Goal: Information Seeking & Learning: Learn about a topic

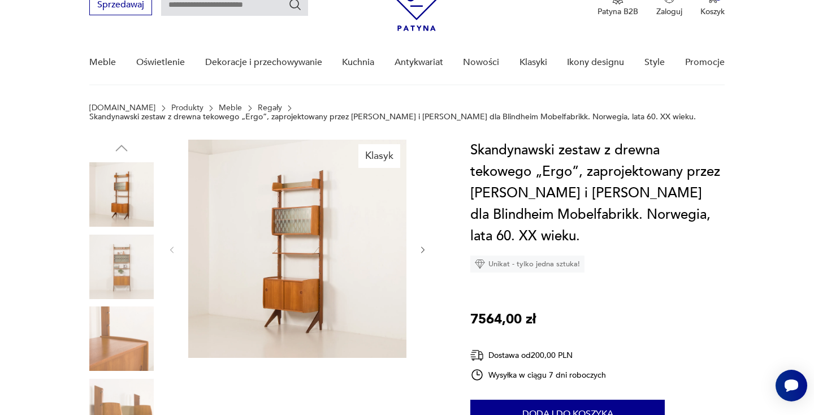
scroll to position [55, 0]
click at [422, 248] on icon "button" at bounding box center [423, 251] width 10 height 10
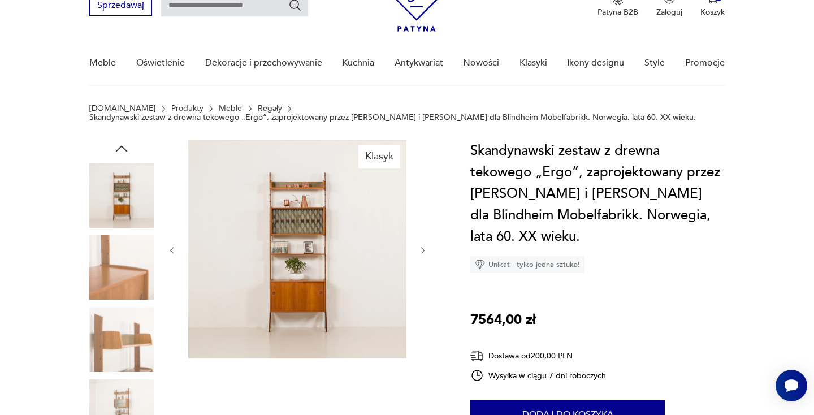
click at [422, 248] on icon "button" at bounding box center [423, 251] width 10 height 10
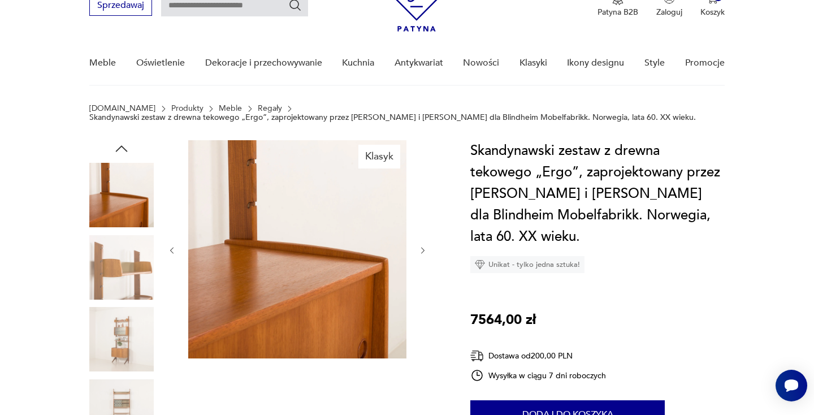
click at [422, 248] on icon "button" at bounding box center [423, 251] width 10 height 10
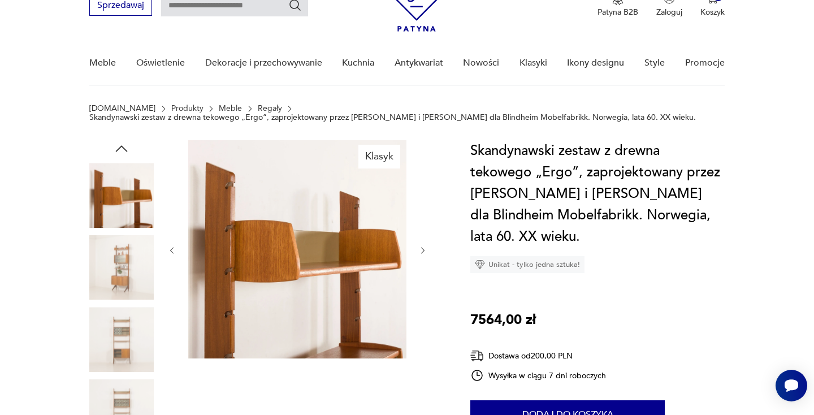
click at [422, 248] on icon "button" at bounding box center [423, 251] width 10 height 10
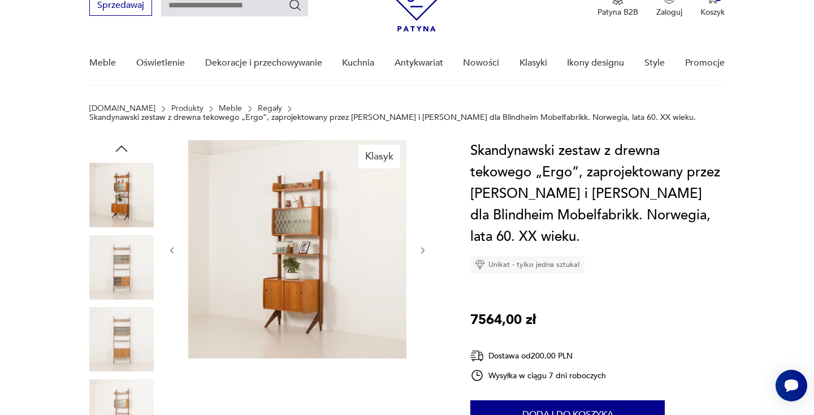
click at [422, 248] on icon "button" at bounding box center [423, 251] width 10 height 10
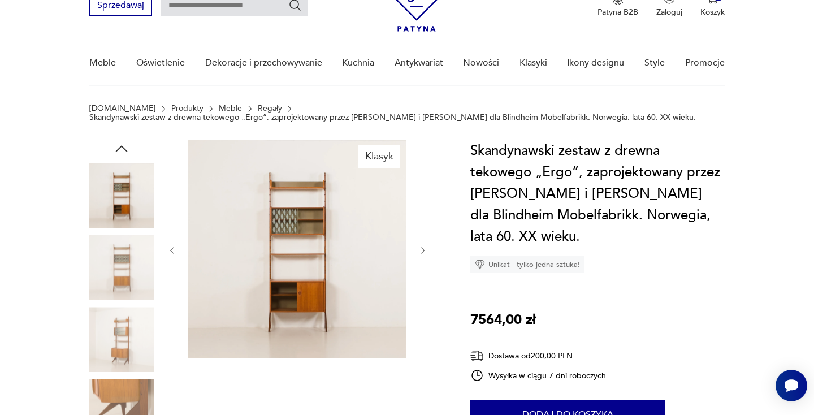
click at [422, 248] on icon "button" at bounding box center [423, 251] width 10 height 10
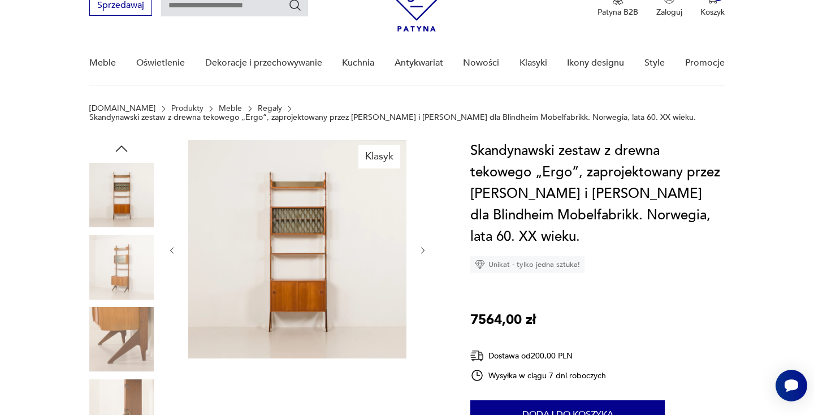
click at [422, 248] on icon "button" at bounding box center [423, 251] width 10 height 10
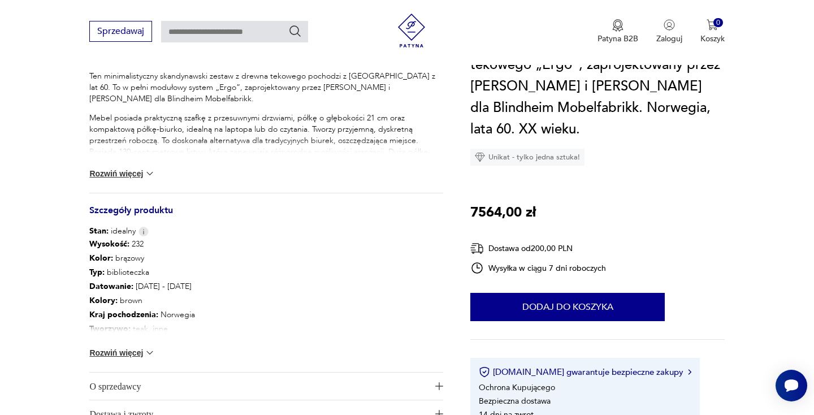
scroll to position [539, 0]
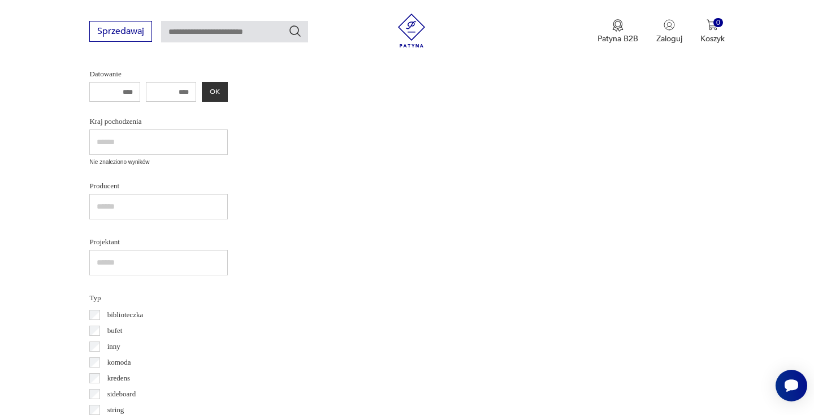
scroll to position [788, 0]
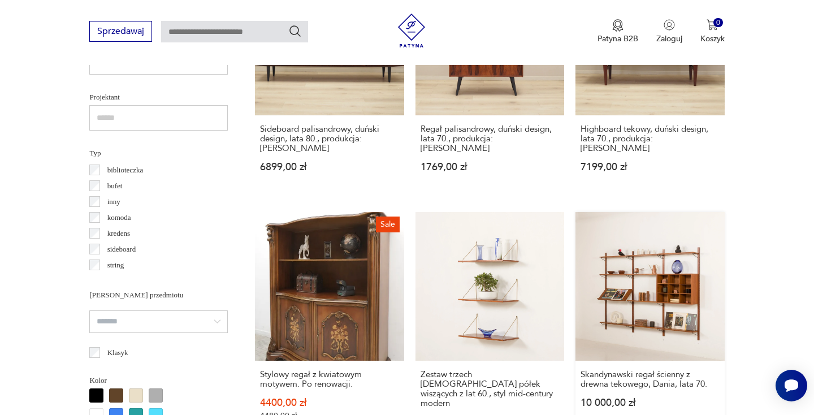
click at [576, 212] on link "Skandynawski regał ścienny z drewna tekowego, Dania, lata 70. 10 000,00 zł" at bounding box center [650, 330] width 149 height 237
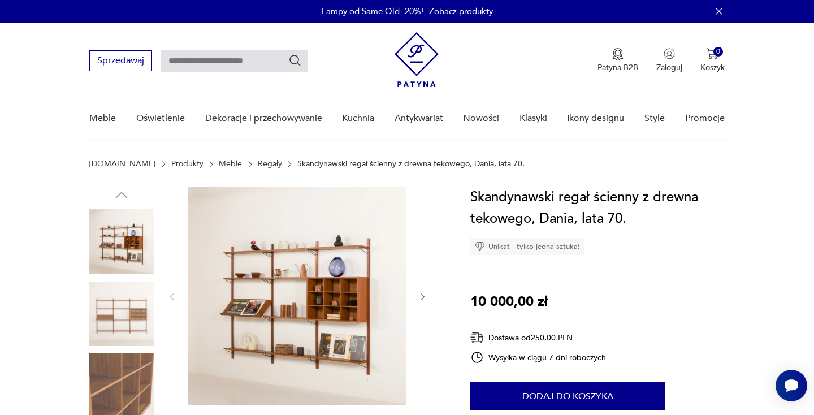
click at [424, 293] on icon "button" at bounding box center [423, 297] width 10 height 10
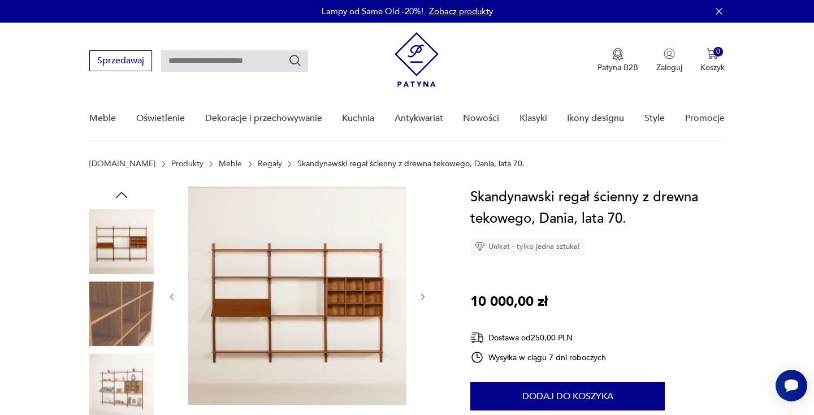
click at [424, 293] on icon "button" at bounding box center [423, 297] width 10 height 10
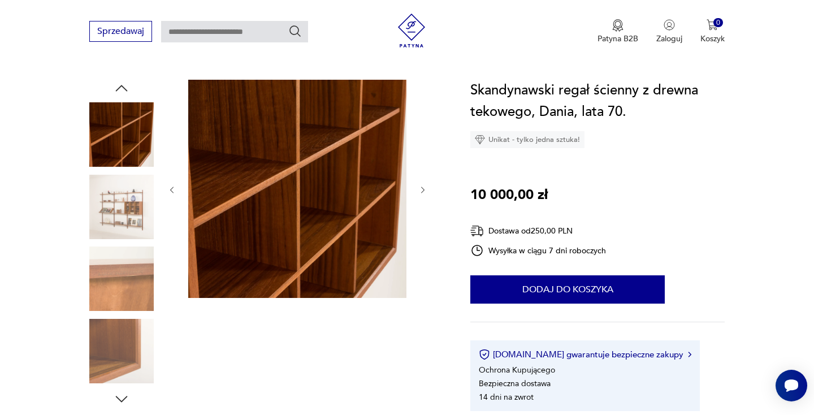
scroll to position [106, 0]
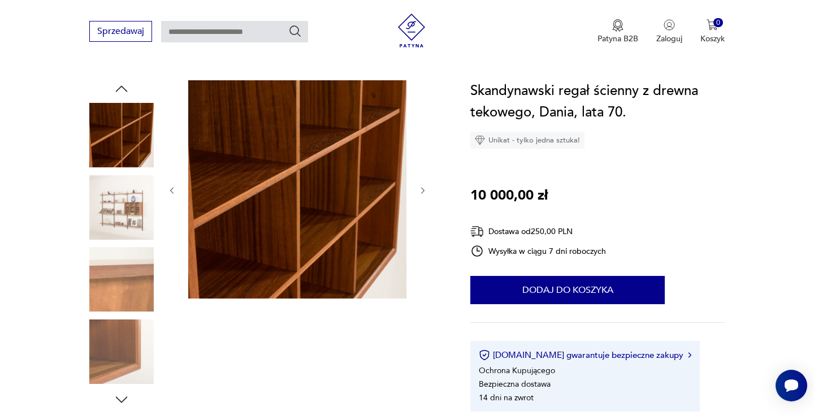
click at [420, 191] on icon "button" at bounding box center [423, 191] width 10 height 10
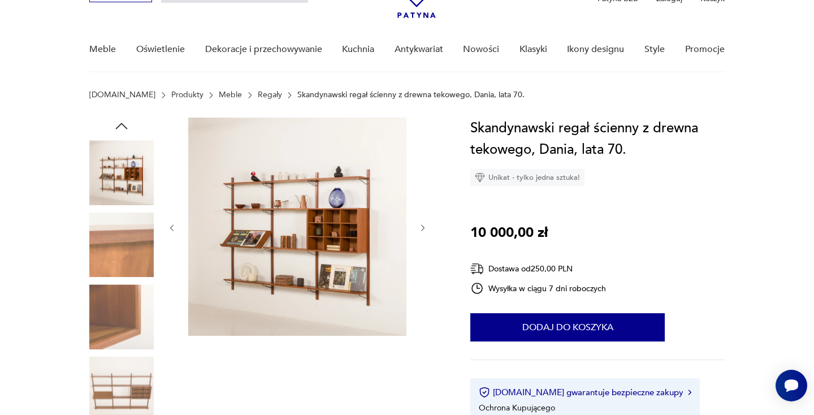
scroll to position [68, 0]
click at [421, 225] on icon "button" at bounding box center [423, 229] width 10 height 10
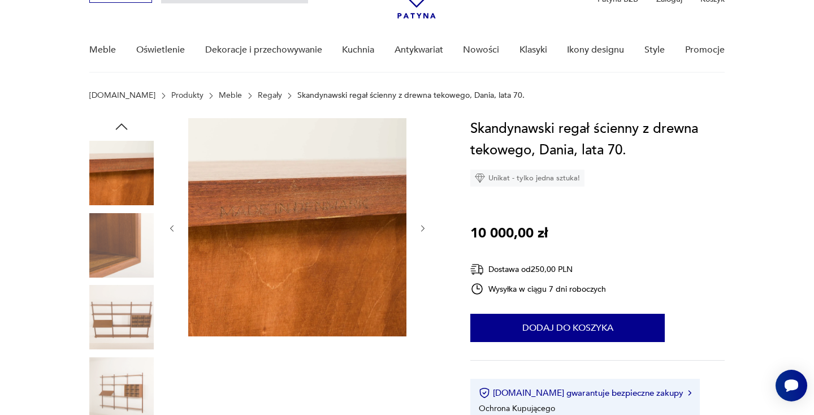
click at [421, 225] on icon "button" at bounding box center [423, 229] width 10 height 10
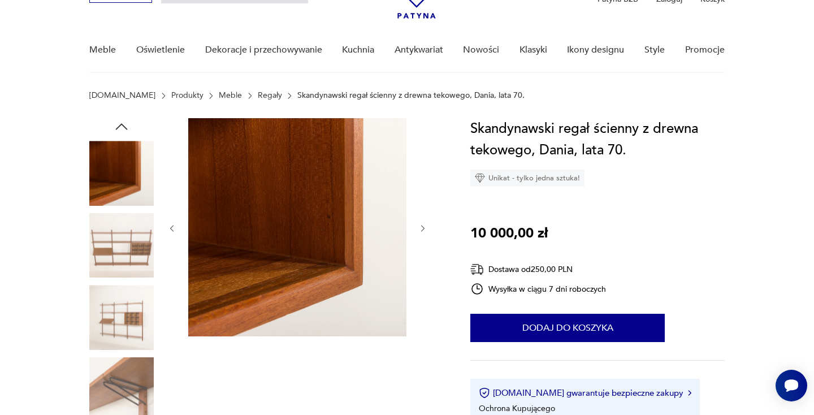
click at [421, 225] on icon "button" at bounding box center [423, 229] width 10 height 10
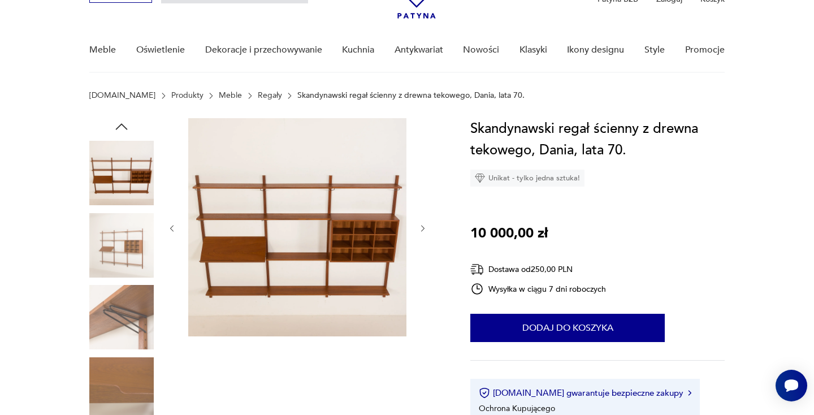
click at [421, 225] on icon "button" at bounding box center [423, 229] width 10 height 10
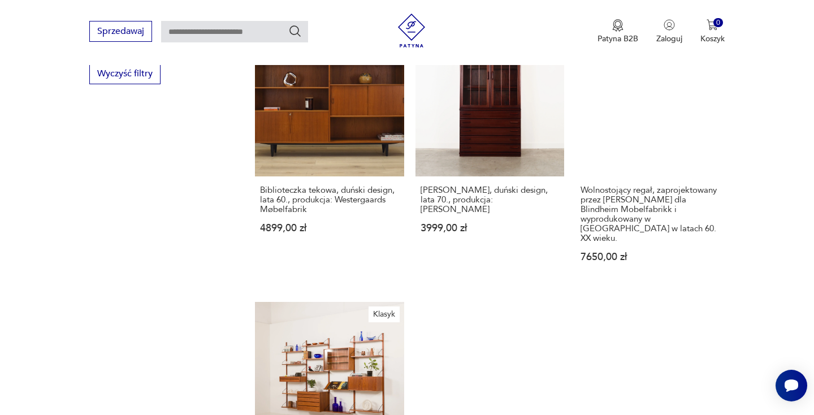
scroll to position [1543, 0]
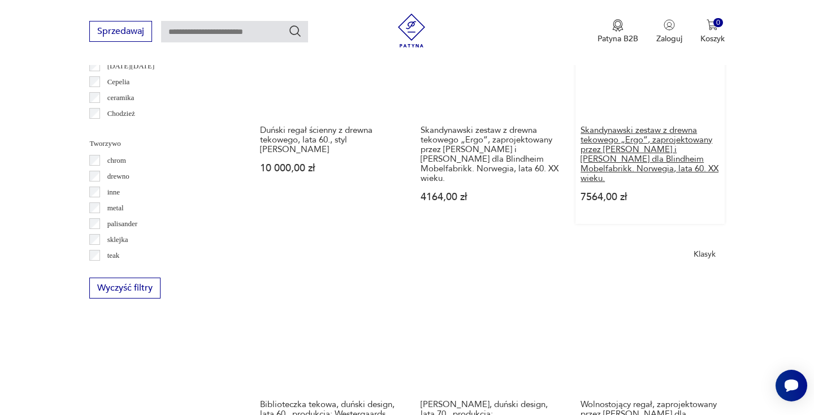
scroll to position [1296, 0]
